Goal: Transaction & Acquisition: Purchase product/service

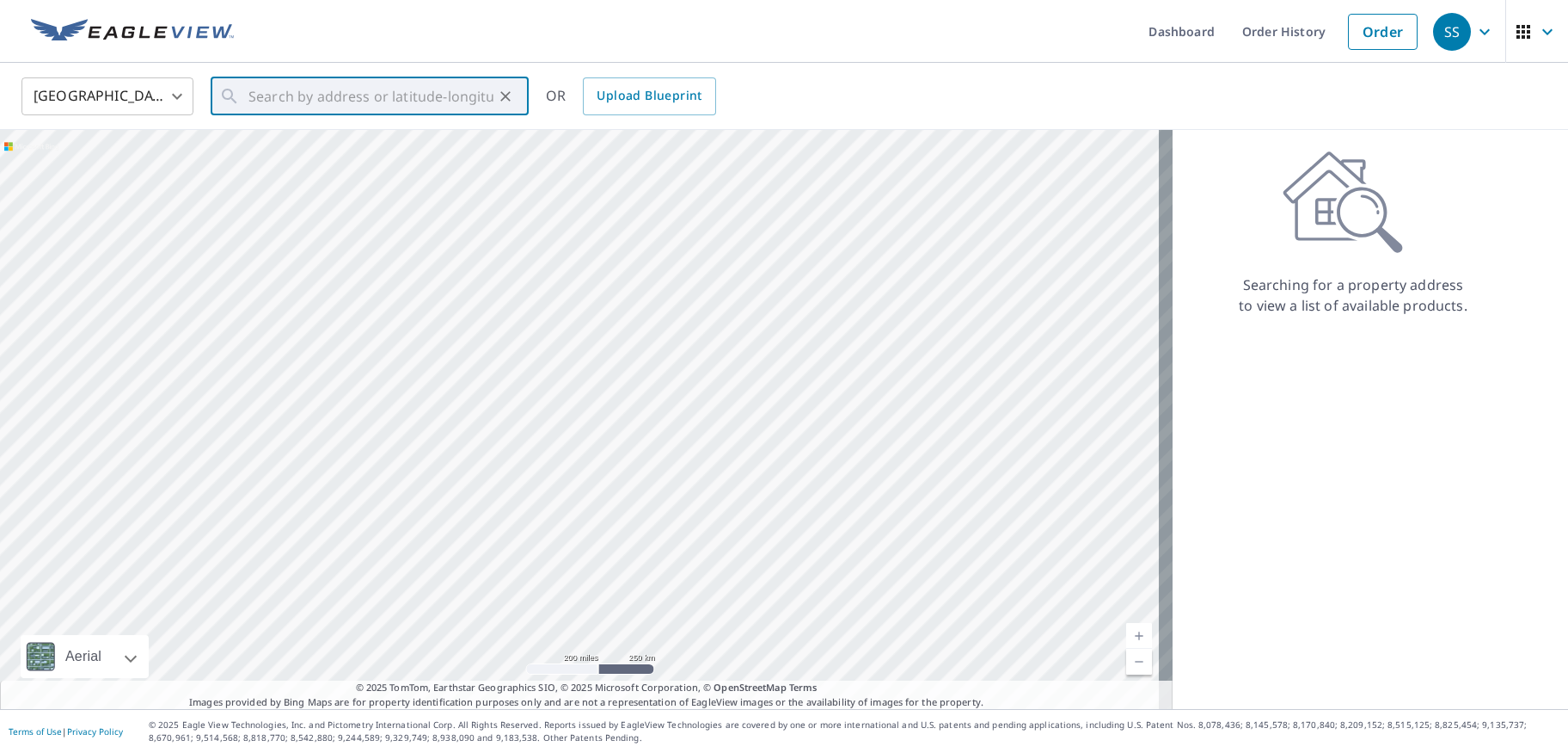
click at [348, 108] on input "text" at bounding box center [371, 96] width 245 height 49
click at [278, 161] on p "[GEOGRAPHIC_DATA], [GEOGRAPHIC_DATA] 16823" at bounding box center [379, 174] width 270 height 35
type input "[STREET_ADDRESS][PERSON_NAME]"
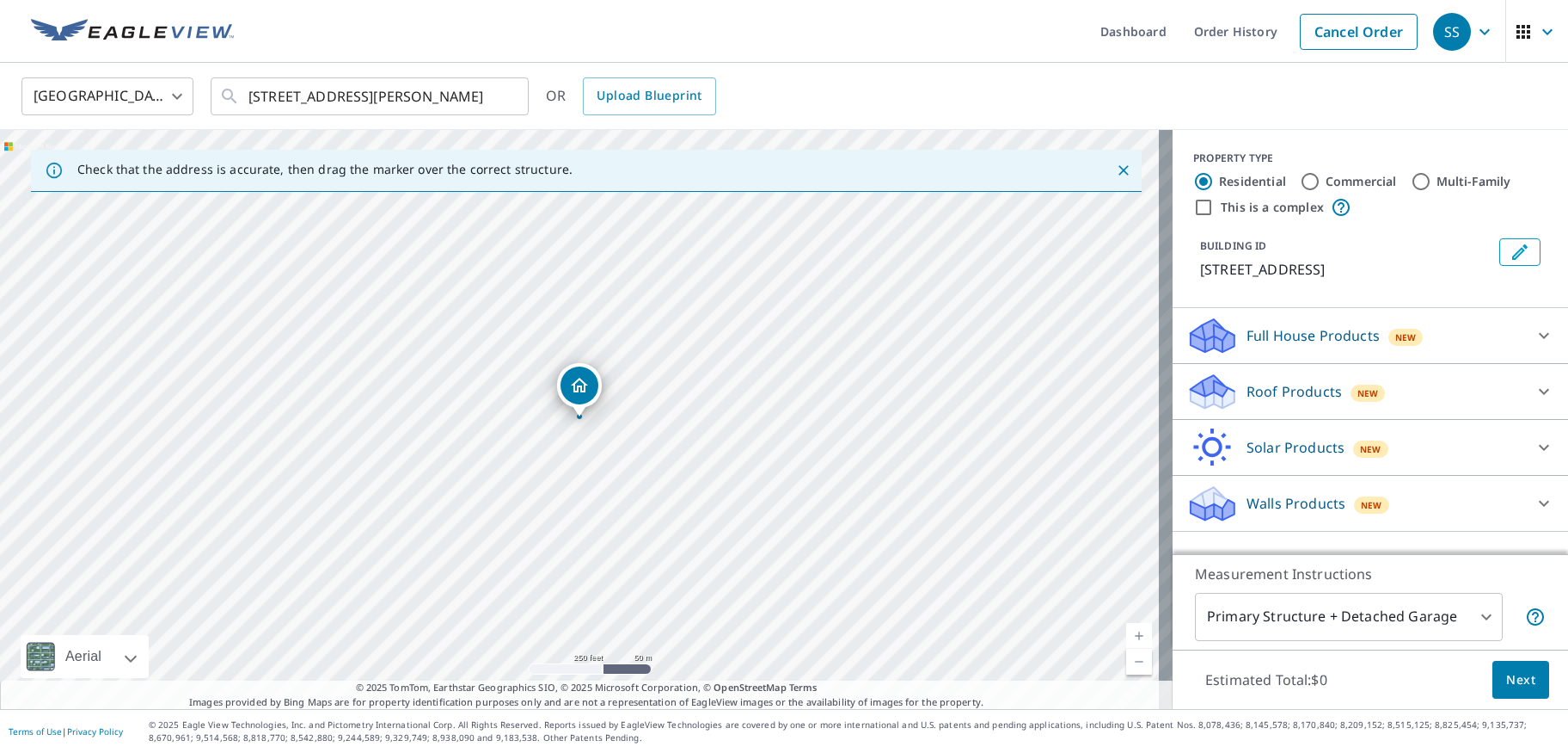
click at [1524, 394] on div at bounding box center [1545, 391] width 41 height 41
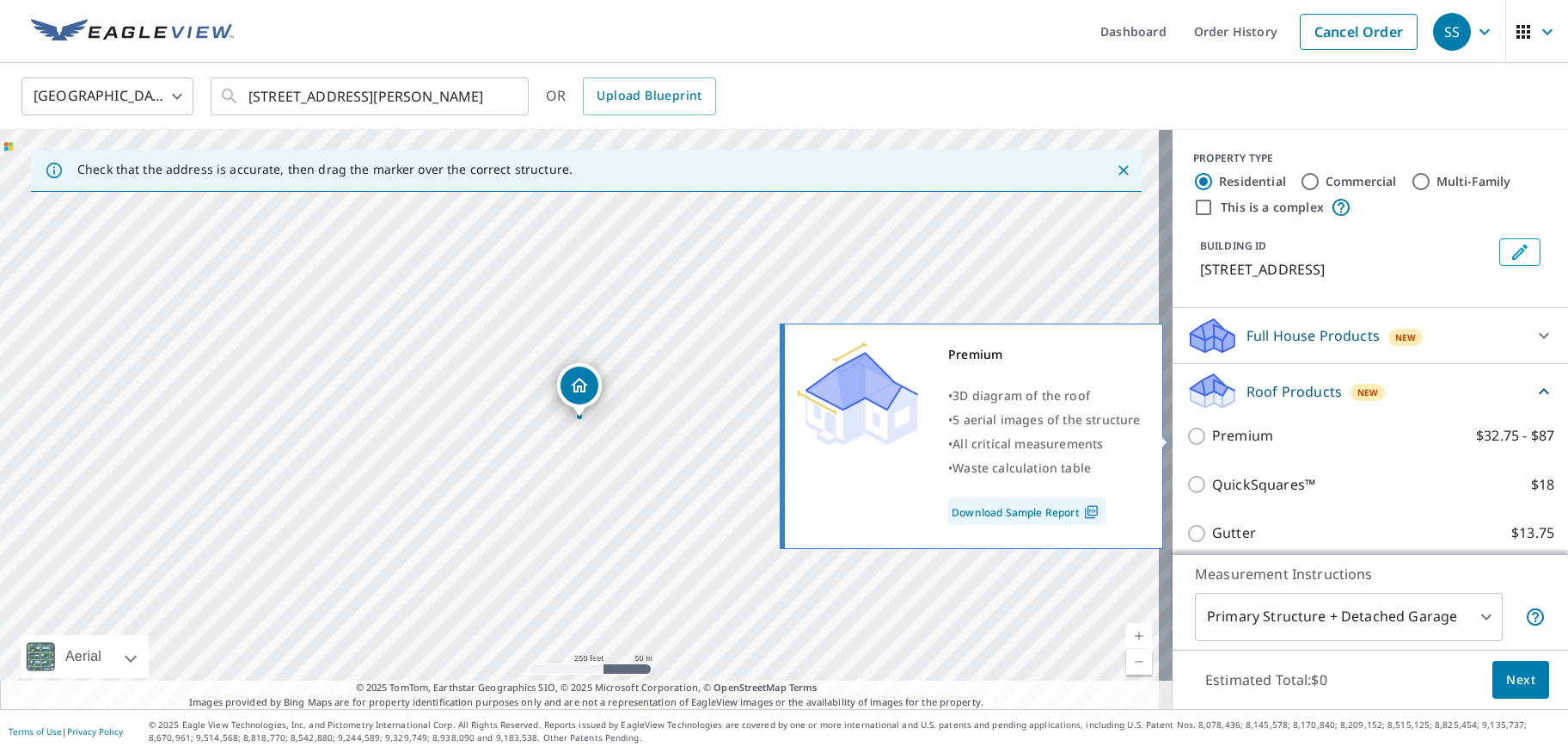
click at [1247, 437] on p "Premium" at bounding box center [1242, 435] width 61 height 21
click at [1212, 437] on input "Premium $32.75 - $87" at bounding box center [1200, 436] width 26 height 21
checkbox input "true"
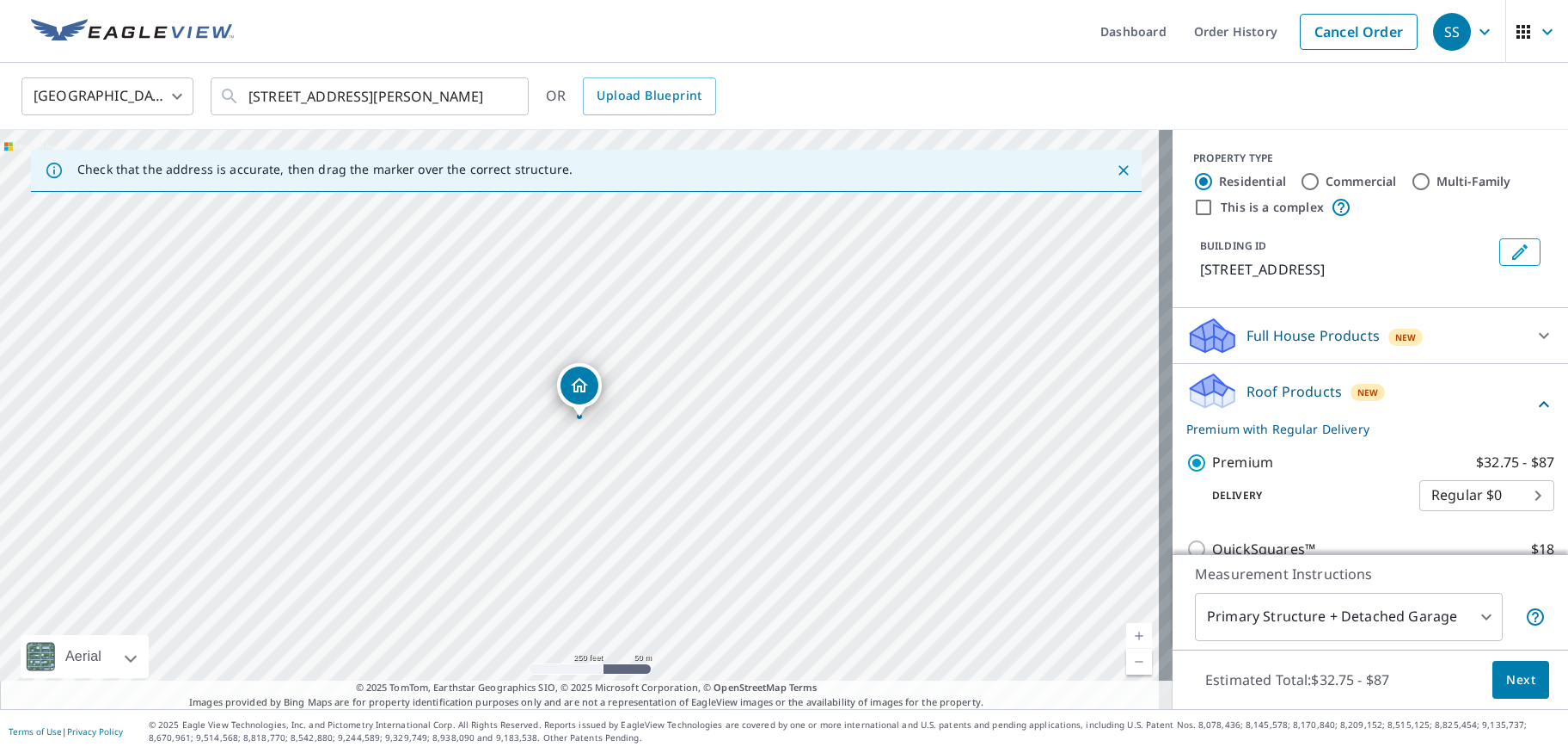
scroll to position [239, 0]
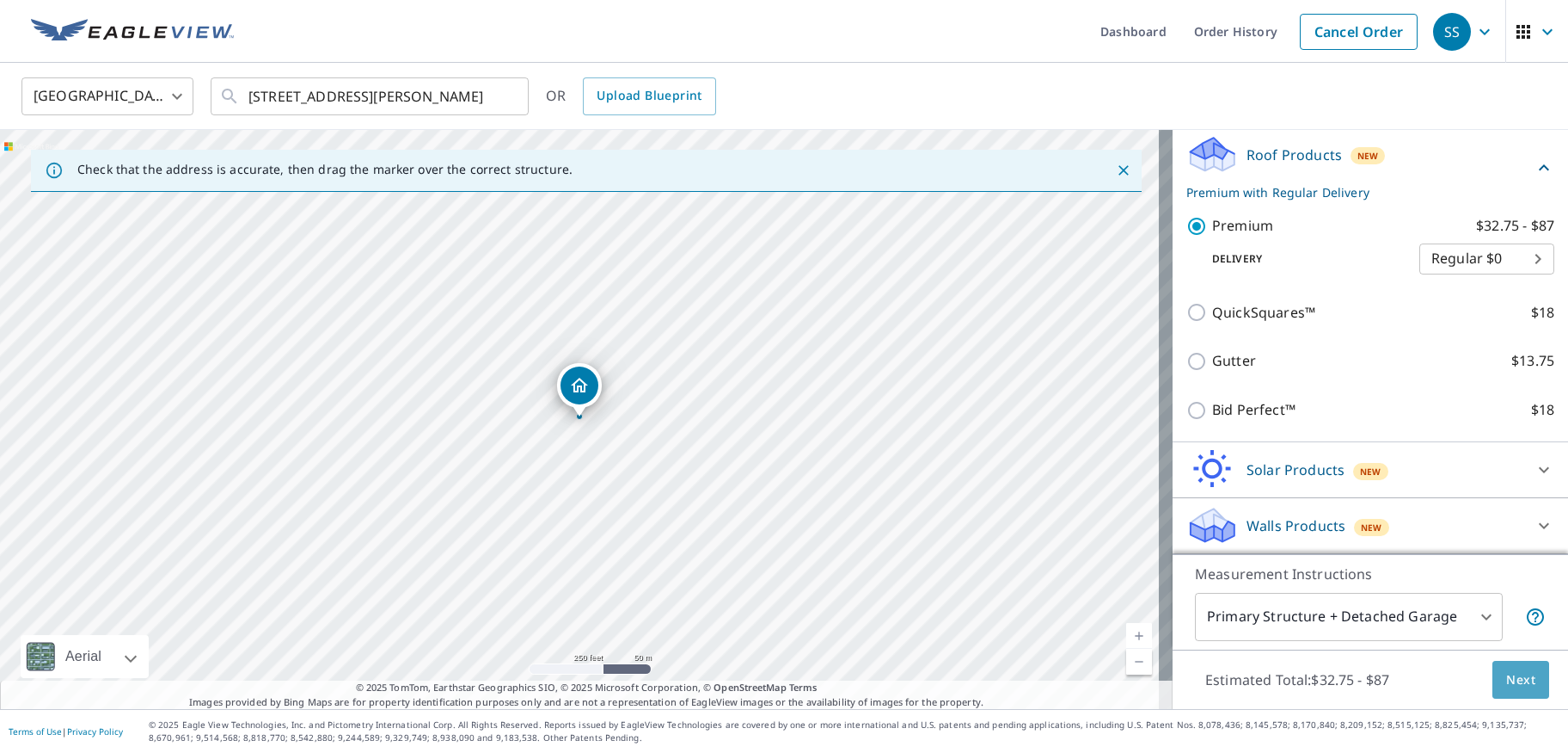
click at [1515, 689] on span "Next" at bounding box center [1520, 679] width 29 height 21
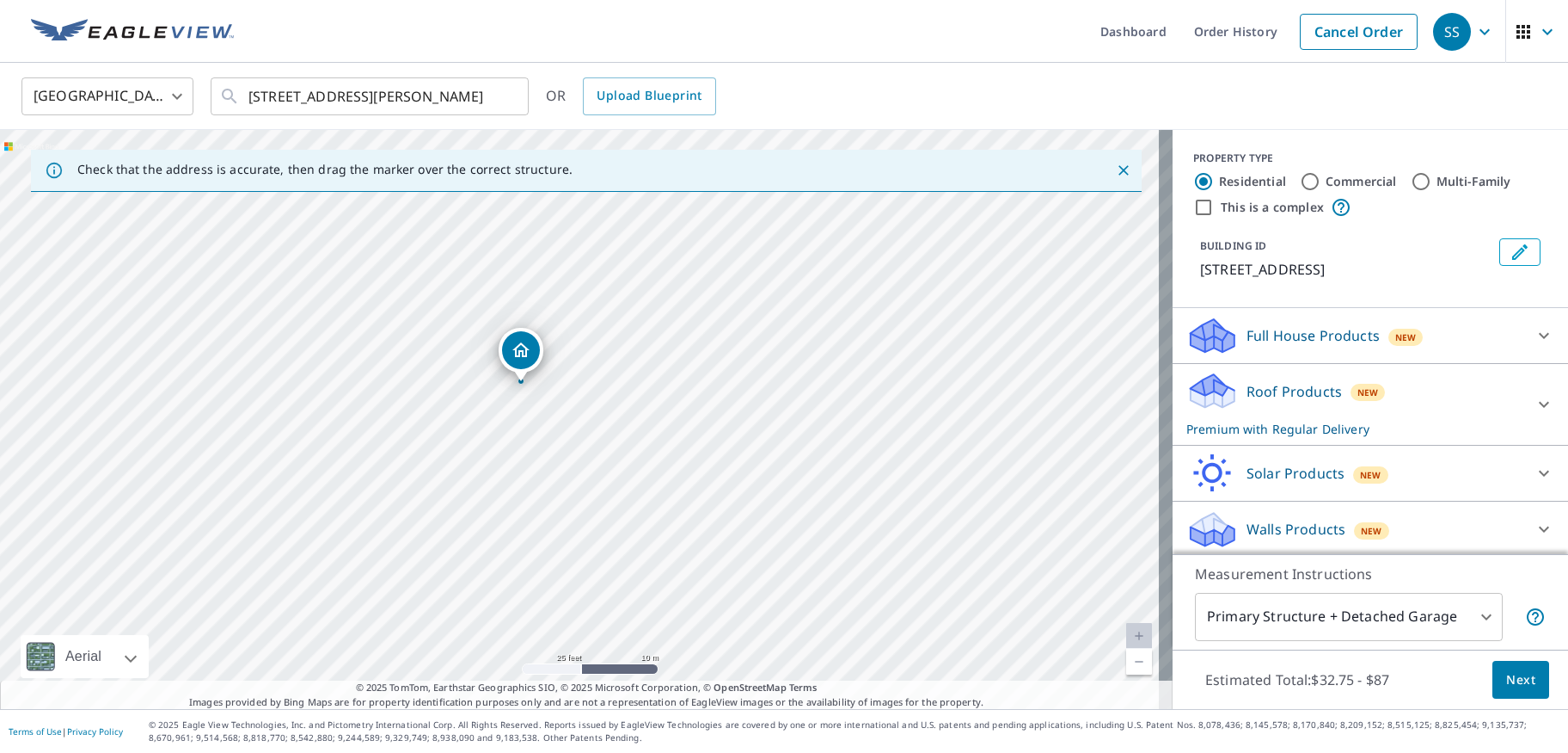
drag, startPoint x: 883, startPoint y: 581, endPoint x: 826, endPoint y: 548, distance: 65.9
click at [826, 548] on div "[STREET_ADDRESS][PERSON_NAME]" at bounding box center [586, 419] width 1173 height 579
drag, startPoint x: 645, startPoint y: 324, endPoint x: 721, endPoint y: 450, distance: 147.1
click at [721, 450] on div "[STREET_ADDRESS][PERSON_NAME]" at bounding box center [586, 419] width 1173 height 579
drag, startPoint x: 707, startPoint y: 301, endPoint x: 1012, endPoint y: 509, distance: 369.2
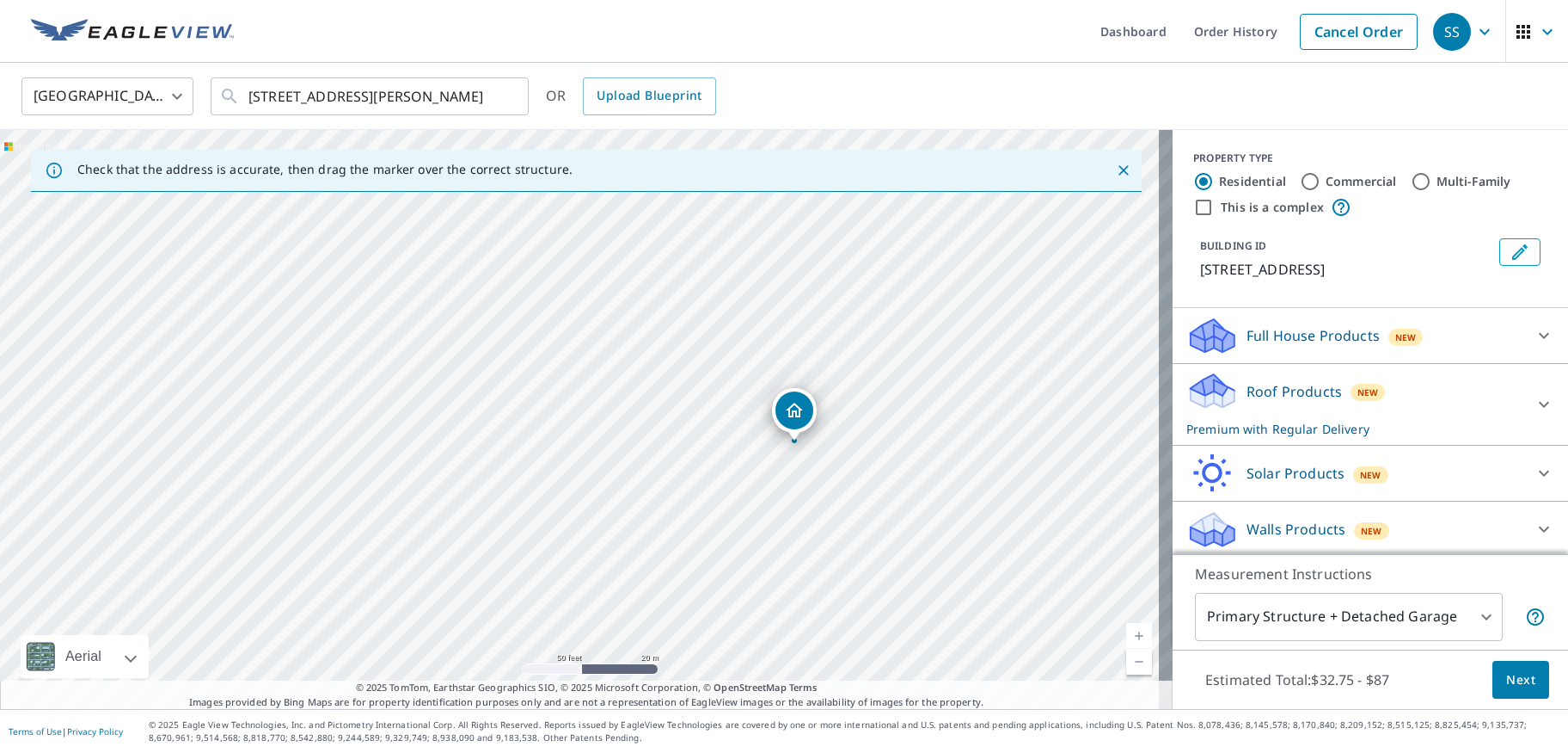
click at [653, 348] on div "[STREET_ADDRESS][PERSON_NAME]" at bounding box center [586, 419] width 1173 height 579
click at [1539, 404] on icon at bounding box center [1544, 405] width 10 height 6
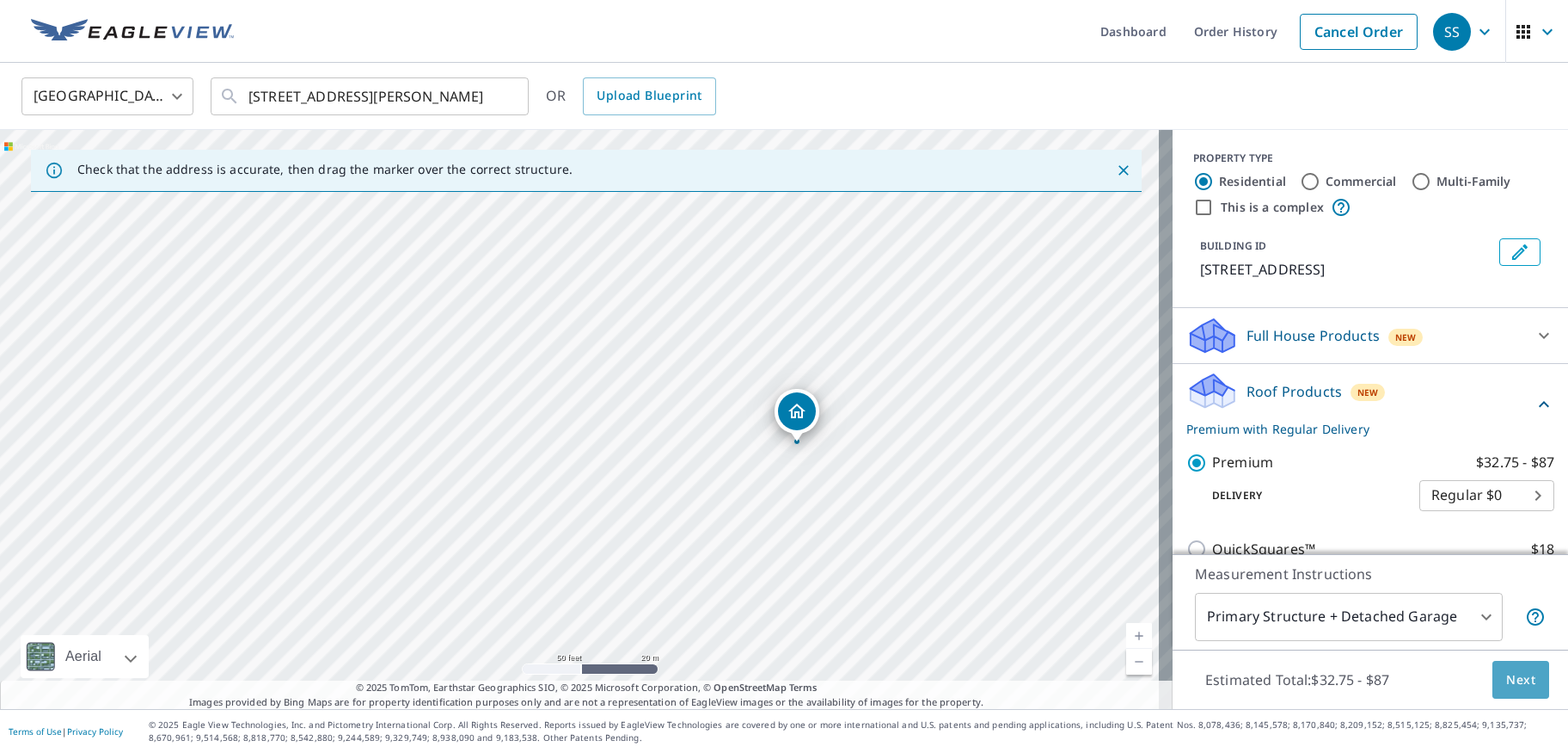
click at [1506, 689] on span "Next" at bounding box center [1520, 679] width 29 height 21
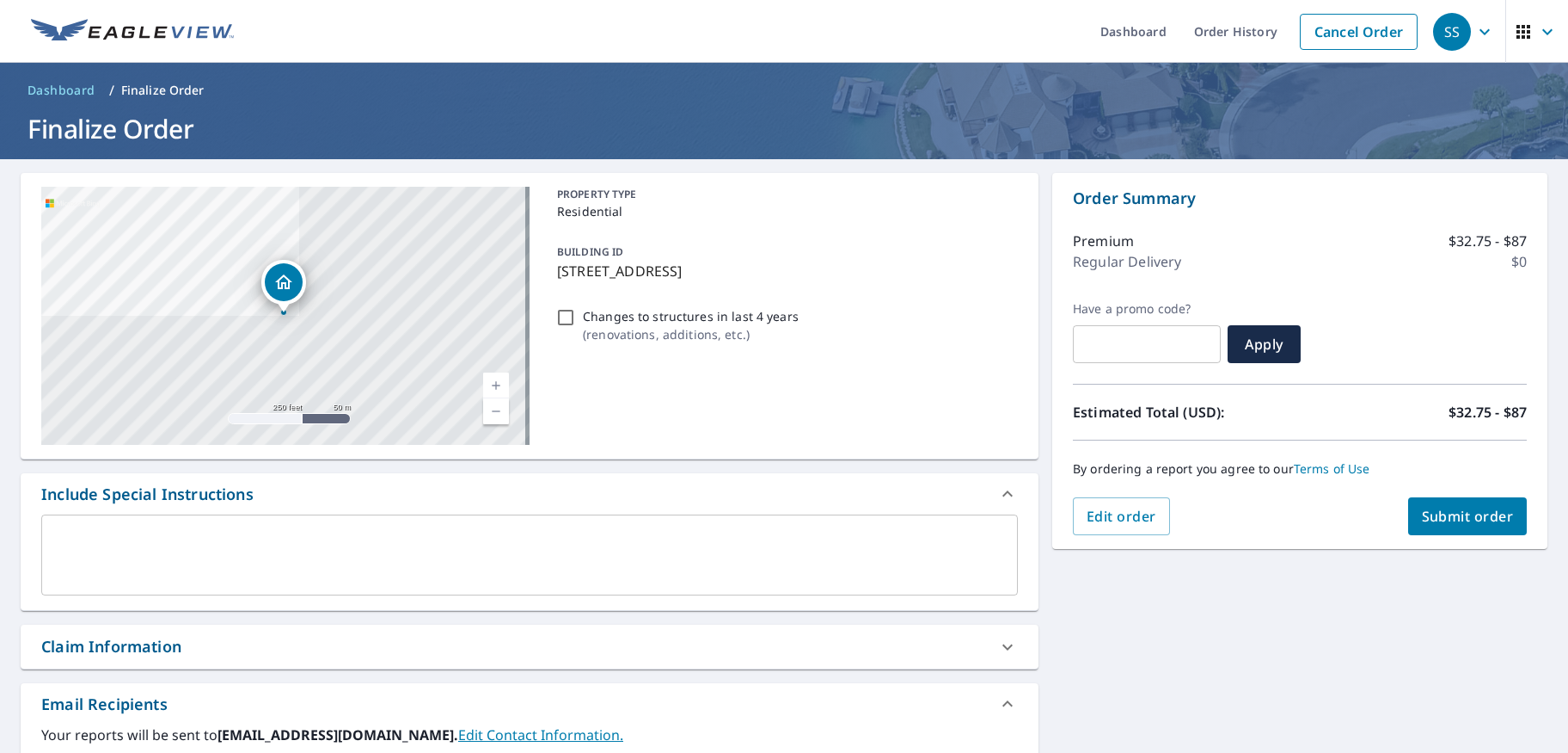
scroll to position [330, 0]
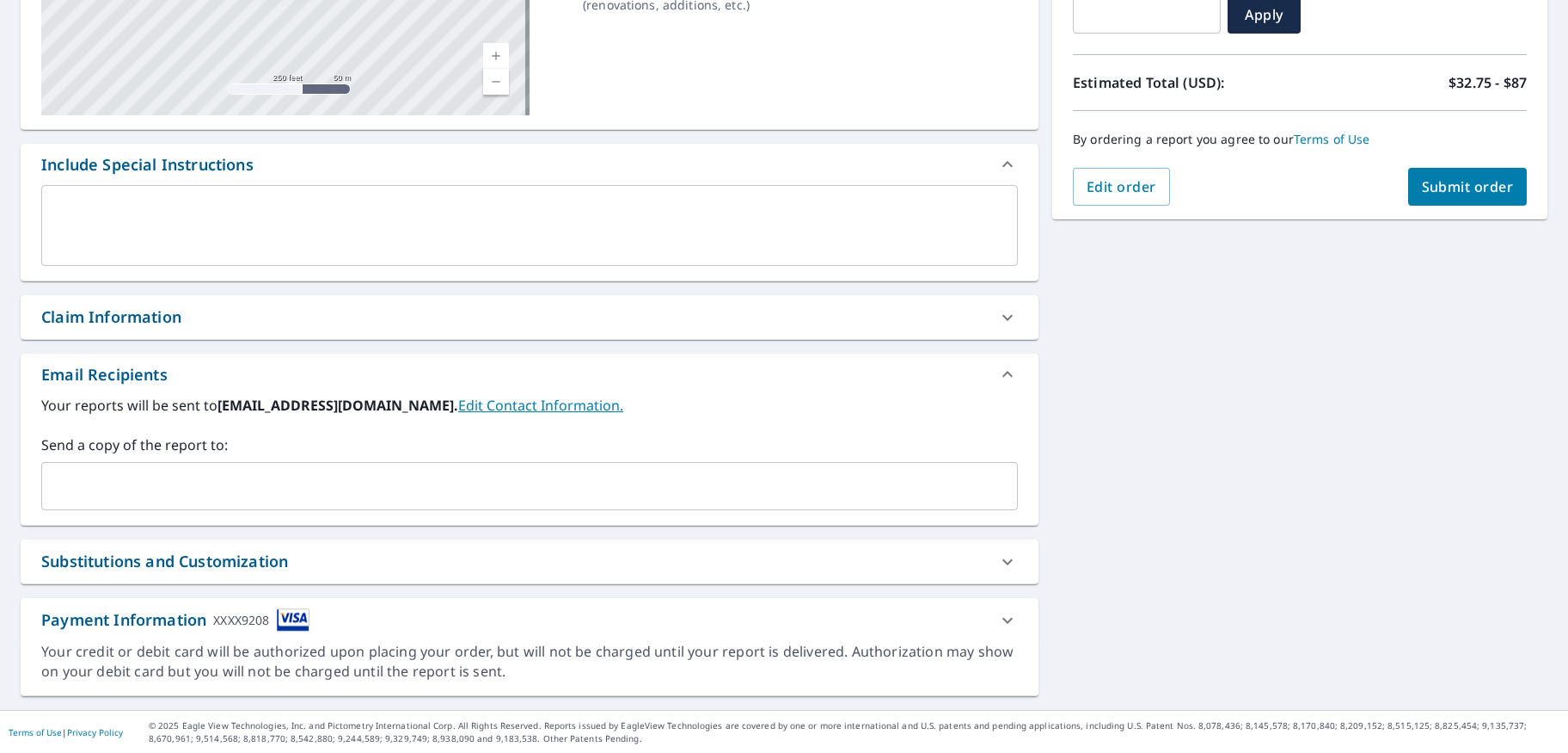
click at [254, 500] on input "text" at bounding box center [516, 486] width 936 height 33
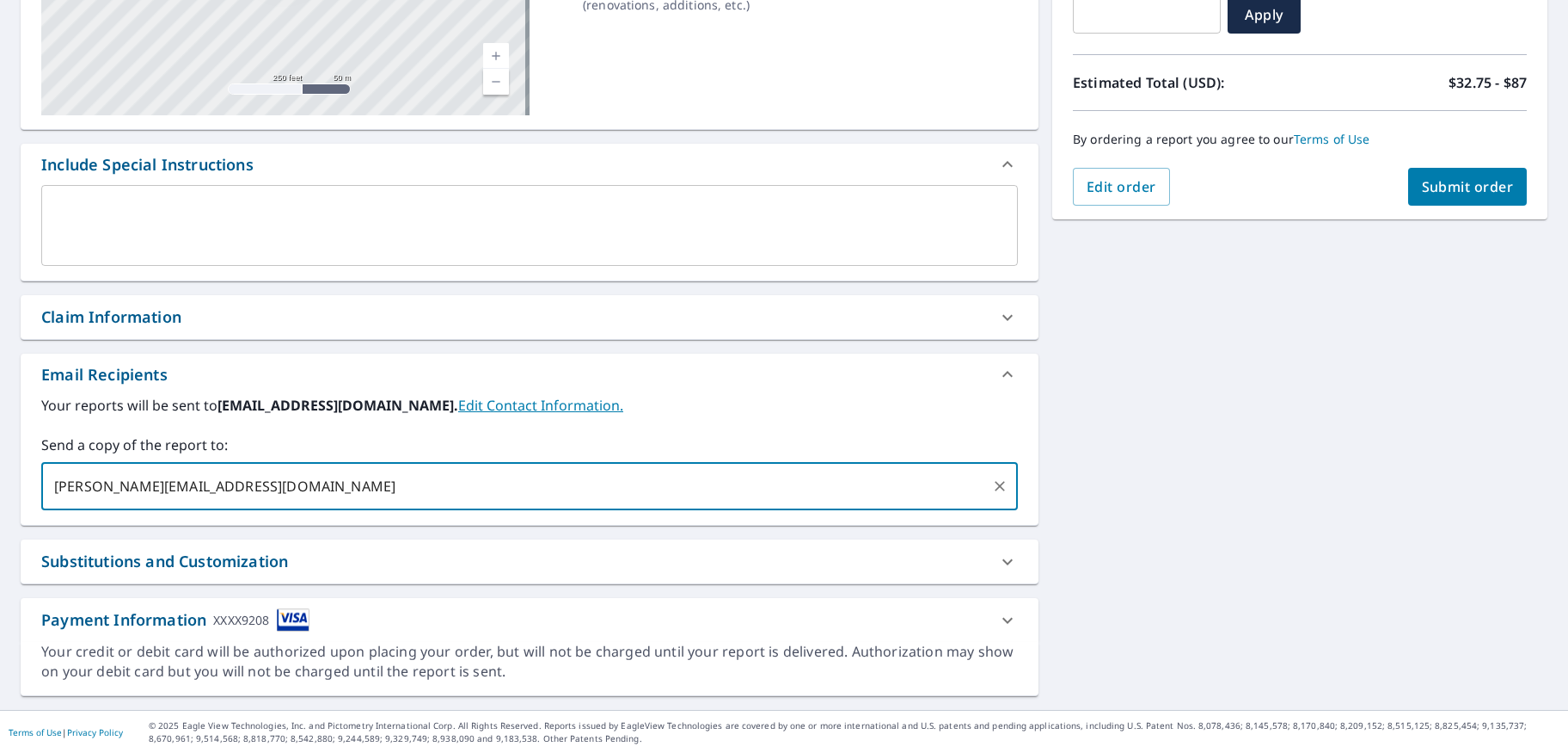
type input "[PERSON_NAME][EMAIL_ADDRESS][DOMAIN_NAME]"
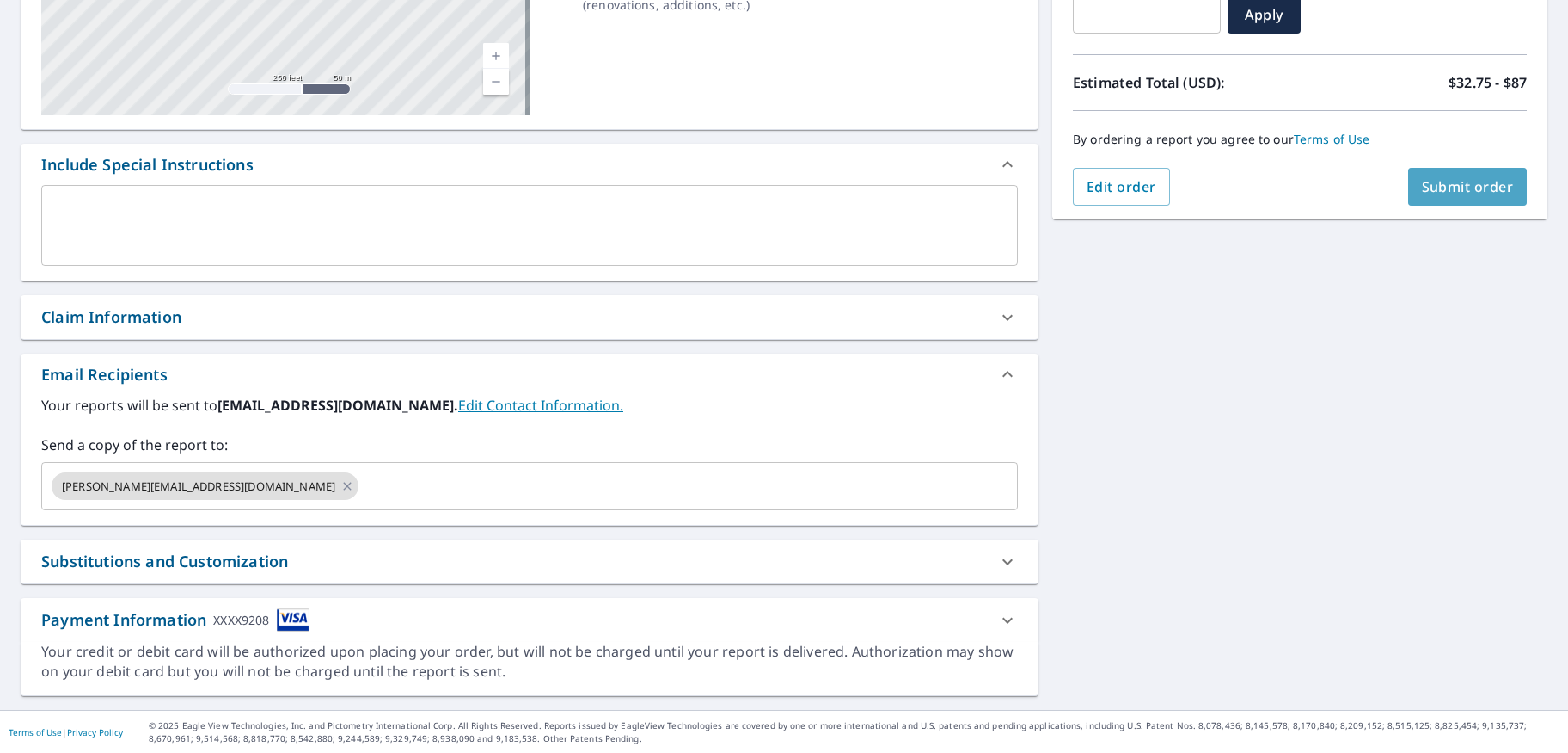
click at [1500, 176] on button "Submit order" at bounding box center [1468, 187] width 120 height 38
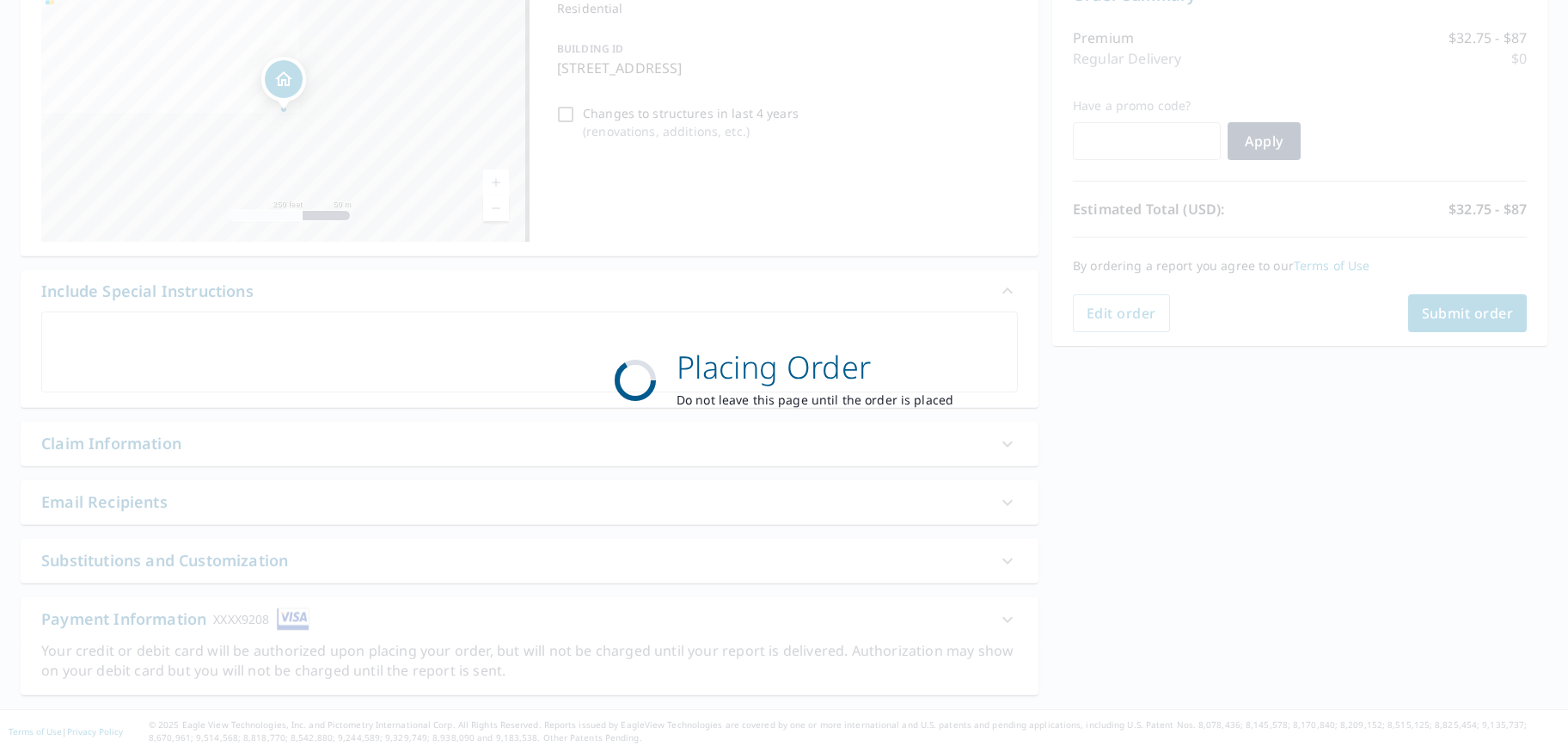
scroll to position [202, 0]
